Goal: Task Accomplishment & Management: Manage account settings

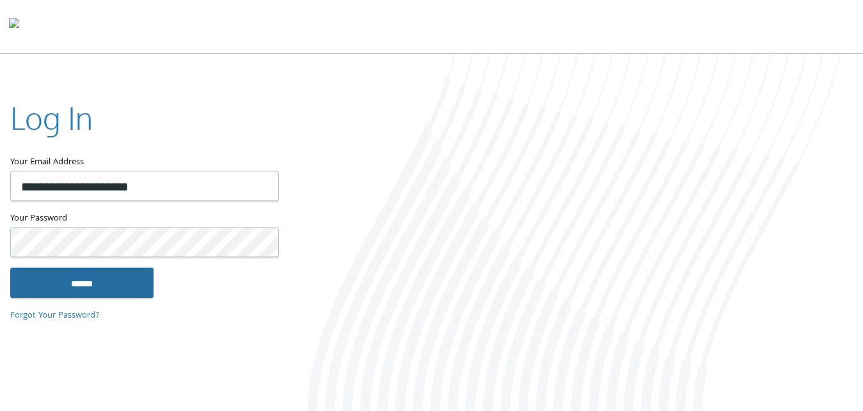
type input "**********"
click at [114, 284] on input "******" at bounding box center [81, 282] width 143 height 31
type input "**********"
click at [121, 297] on input "******" at bounding box center [81, 282] width 143 height 31
